Goal: Check status: Check status

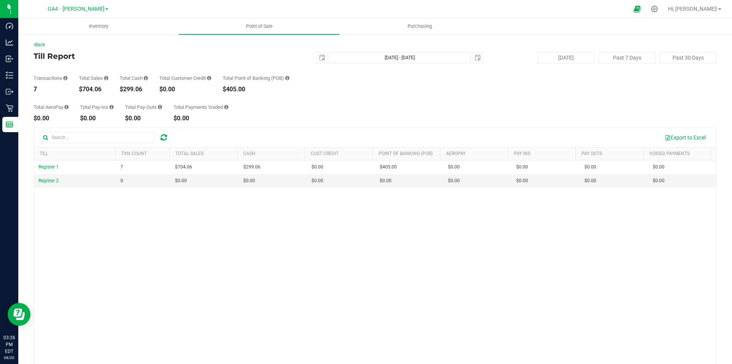
click at [163, 138] on icon at bounding box center [164, 138] width 6 height 8
click at [86, 8] on span "GA4 - [PERSON_NAME]" at bounding box center [76, 9] width 57 height 7
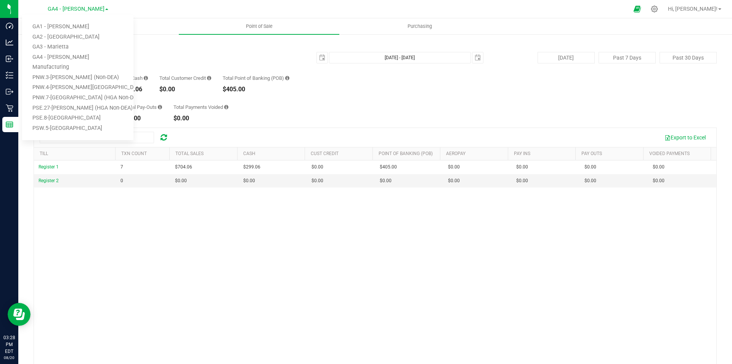
drag, startPoint x: 70, startPoint y: 26, endPoint x: 68, endPoint y: 21, distance: 5.2
click at [69, 26] on link "GA1 - [PERSON_NAME]" at bounding box center [77, 27] width 111 height 10
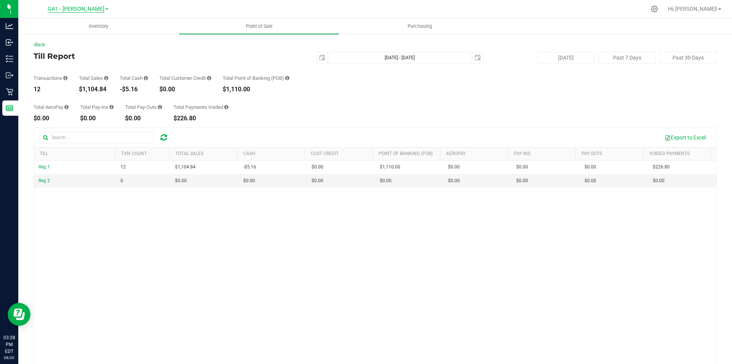
click at [82, 10] on span "GA1 - [PERSON_NAME]" at bounding box center [76, 9] width 57 height 7
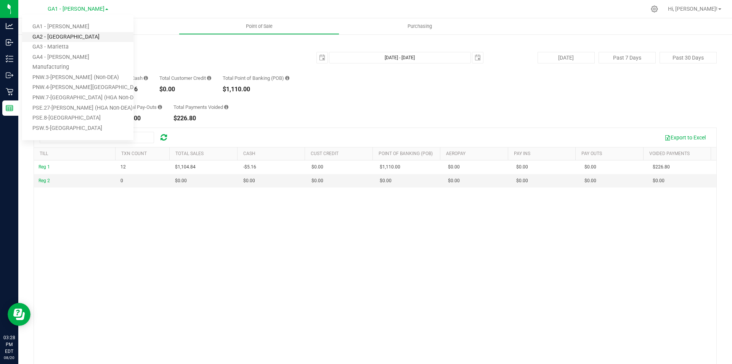
click at [66, 39] on link "GA2 - [GEOGRAPHIC_DATA]" at bounding box center [77, 37] width 111 height 10
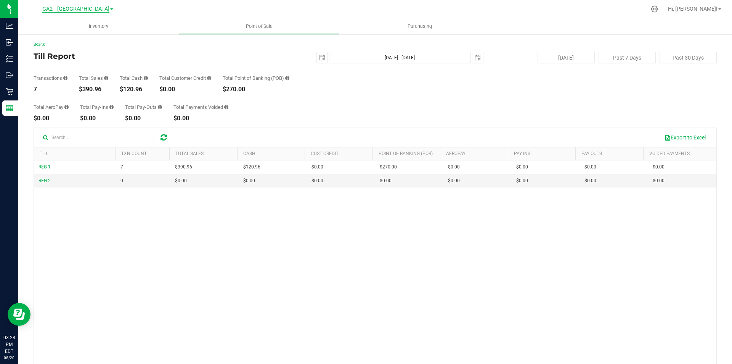
click at [87, 8] on span "GA2 - [GEOGRAPHIC_DATA]" at bounding box center [75, 9] width 67 height 7
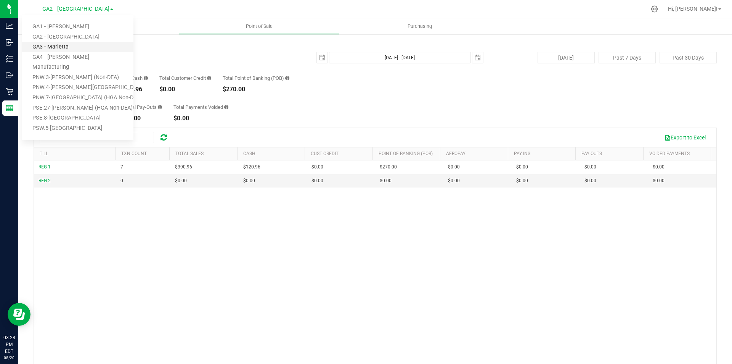
click at [70, 46] on link "GA3 - Marietta" at bounding box center [77, 47] width 111 height 10
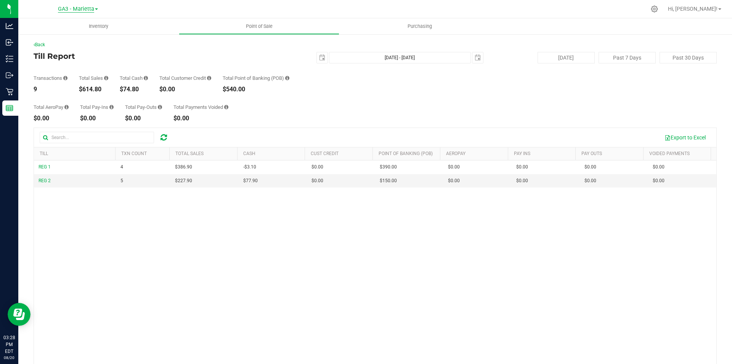
click at [82, 9] on span "GA3 - Marietta" at bounding box center [76, 9] width 36 height 7
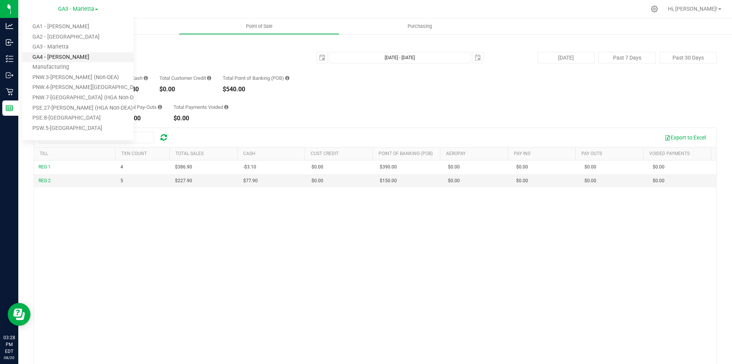
click at [65, 54] on link "GA4 - [PERSON_NAME]" at bounding box center [77, 57] width 111 height 10
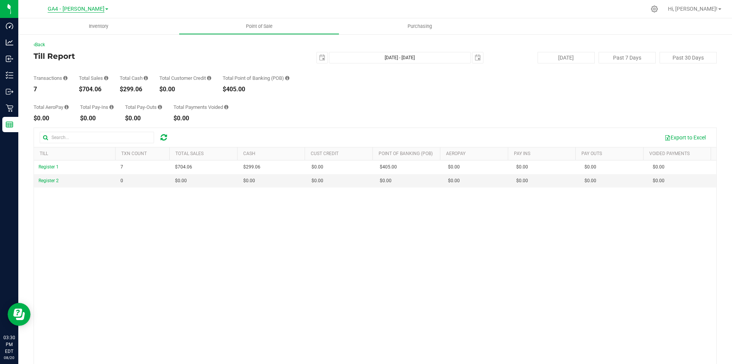
click at [89, 11] on span "GA4 - [PERSON_NAME]" at bounding box center [76, 9] width 57 height 7
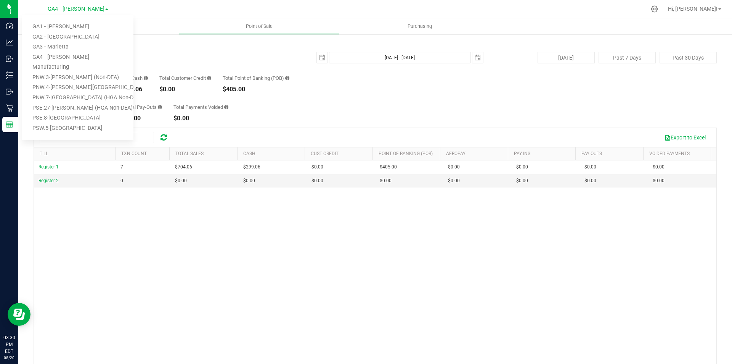
click at [325, 12] on div at bounding box center [392, 9] width 510 height 15
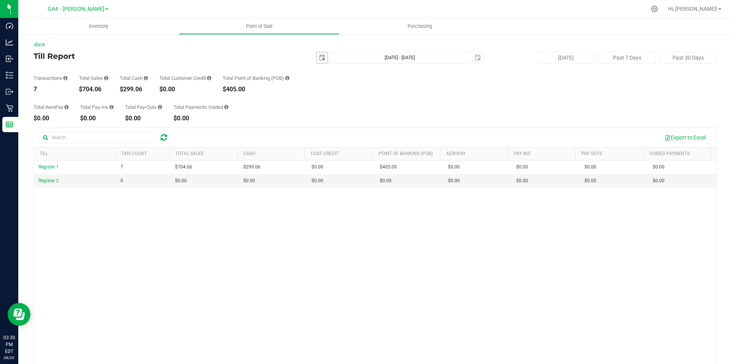
click at [319, 59] on span "select" at bounding box center [322, 58] width 6 height 6
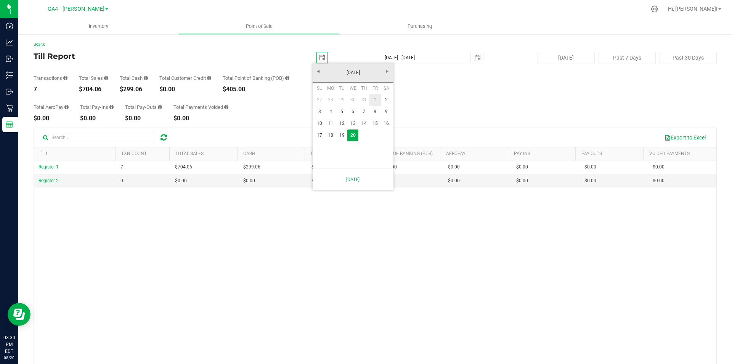
click at [376, 99] on link "1" at bounding box center [375, 100] width 11 height 12
type input "2025-08-01"
type input "Aug 1, 2025 - Aug 20, 2025"
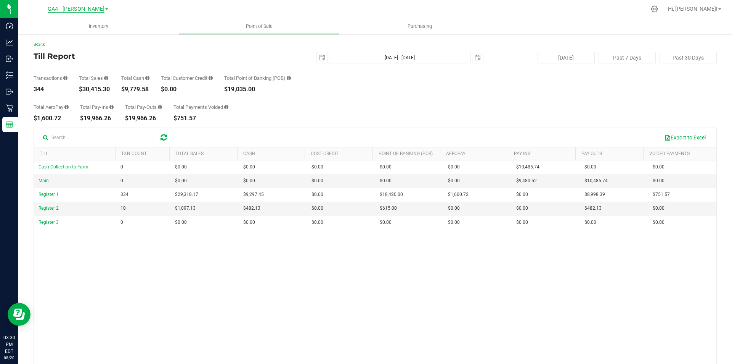
click at [91, 8] on span "GA4 - [PERSON_NAME]" at bounding box center [76, 9] width 57 height 7
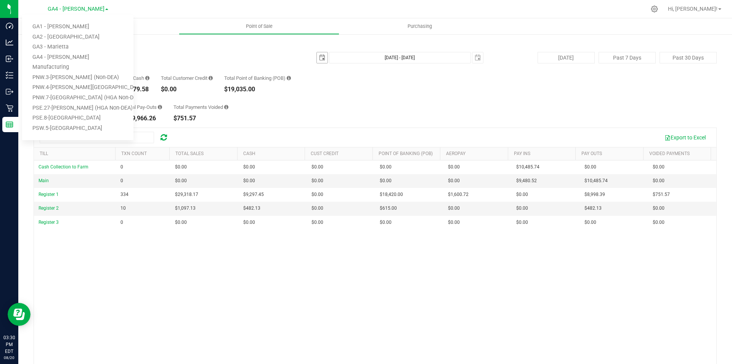
click at [319, 56] on span "select" at bounding box center [322, 58] width 6 height 6
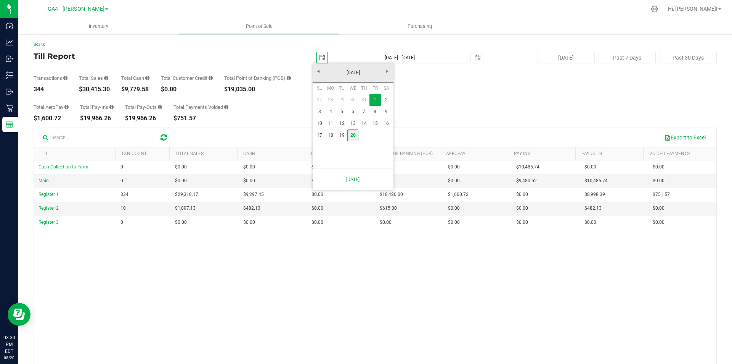
click at [356, 134] on link "20" at bounding box center [353, 135] width 11 height 12
type input "[DATE]"
type input "[DATE] - [DATE]"
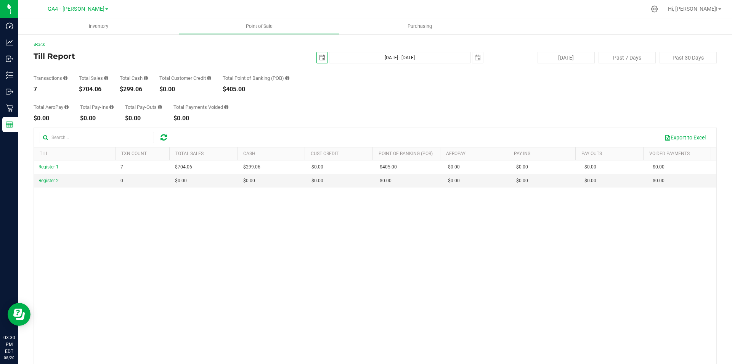
click at [385, 89] on div "Transactions 7 Total Sales $704.06 Total Cash $299.06 Total Customer Credit $0.…" at bounding box center [376, 77] width 684 height 29
